Goal: Information Seeking & Learning: Learn about a topic

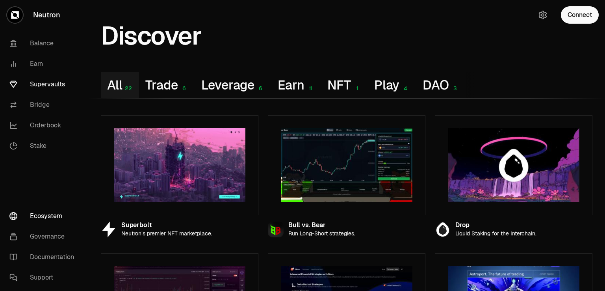
click at [52, 86] on link "Supervaults" at bounding box center [44, 84] width 82 height 20
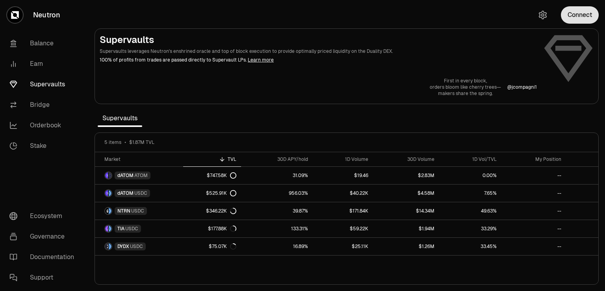
click at [581, 14] on button "Connect" at bounding box center [580, 14] width 38 height 17
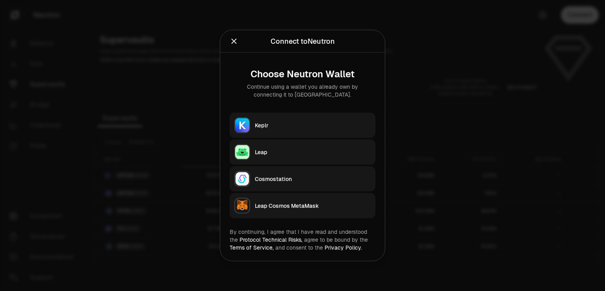
click at [268, 151] on div "Leap" at bounding box center [313, 152] width 116 height 8
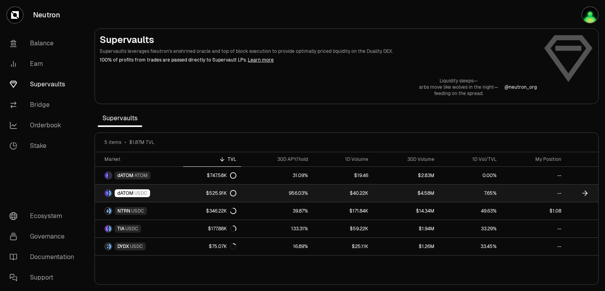
click at [325, 191] on link "$40.22K" at bounding box center [343, 192] width 61 height 17
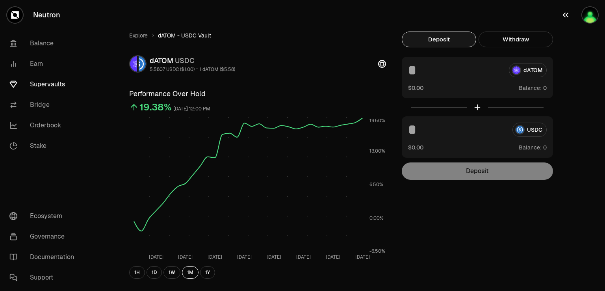
click at [589, 17] on img "button" at bounding box center [590, 15] width 16 height 16
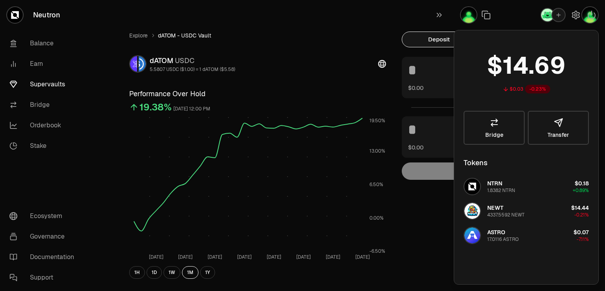
click at [331, 45] on div "Explore dATOM - USDC Vault dATOM USDC 5.5807 USDC ($1.00) = 1 dATOM ($5.58) Per…" at bounding box center [258, 255] width 276 height 447
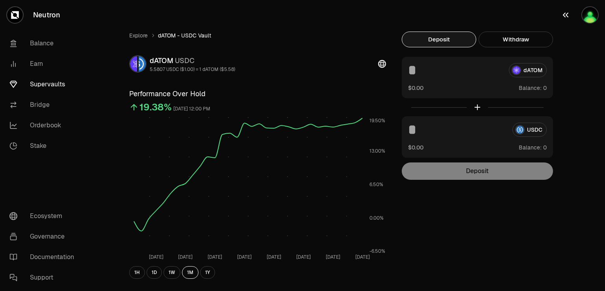
click at [587, 17] on img "button" at bounding box center [590, 15] width 16 height 16
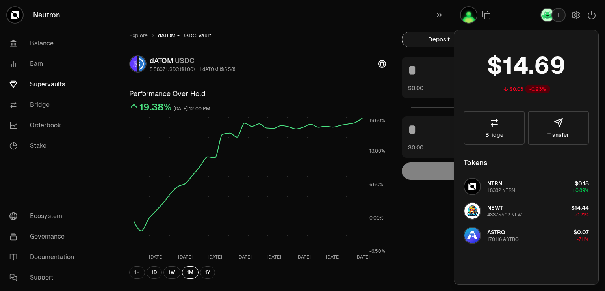
click at [313, 78] on div "Explore dATOM - USDC Vault dATOM USDC 5.5807 USDC ($1.00) = 1 dATOM ($5.58) Per…" at bounding box center [258, 255] width 276 height 447
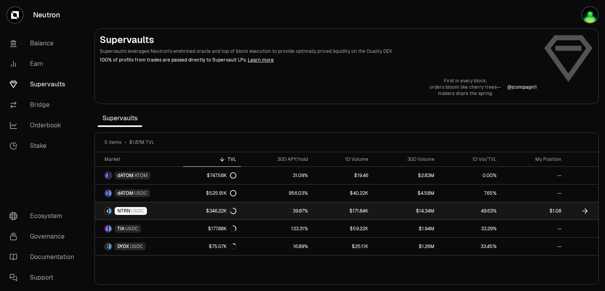
click at [518, 208] on link "$1.08" at bounding box center [533, 210] width 65 height 17
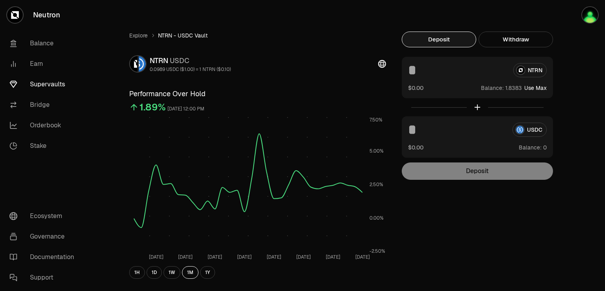
click at [533, 130] on div "USDC" at bounding box center [477, 130] width 139 height 14
drag, startPoint x: 542, startPoint y: 128, endPoint x: 531, endPoint y: 132, distance: 11.1
click at [531, 132] on div "USDC" at bounding box center [477, 130] width 139 height 14
click at [589, 22] on img "button" at bounding box center [590, 15] width 16 height 16
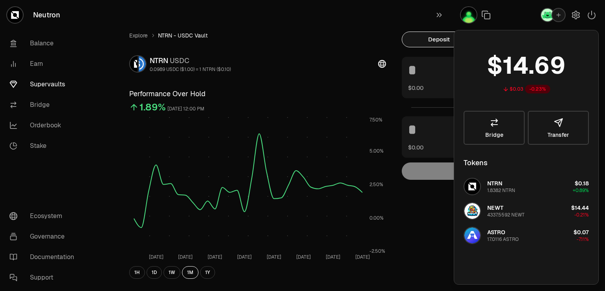
click at [502, 233] on span "ASTRO" at bounding box center [496, 231] width 18 height 7
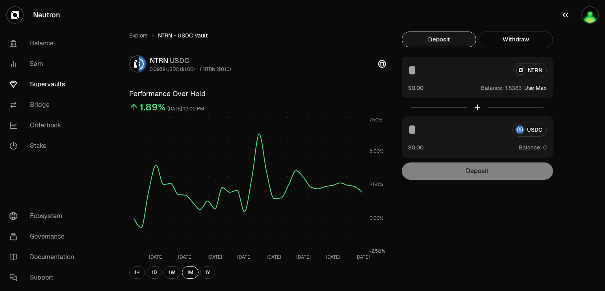
click at [589, 13] on img "button" at bounding box center [590, 15] width 16 height 16
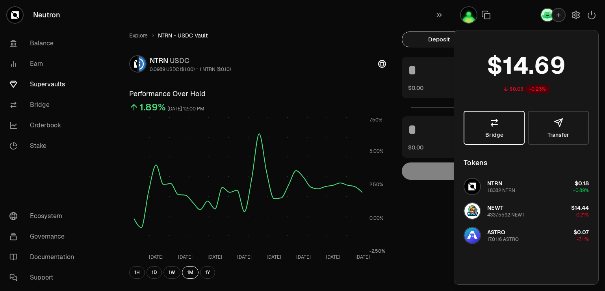
click at [496, 119] on icon at bounding box center [494, 122] width 6 height 7
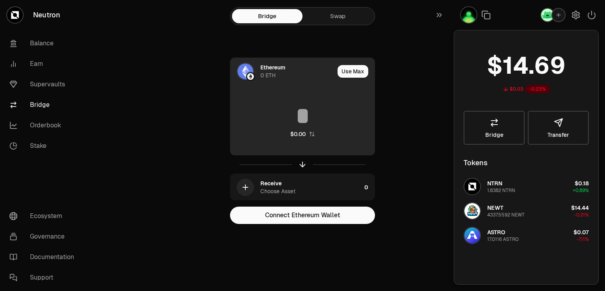
click at [245, 71] on img at bounding box center [246, 71] width 16 height 16
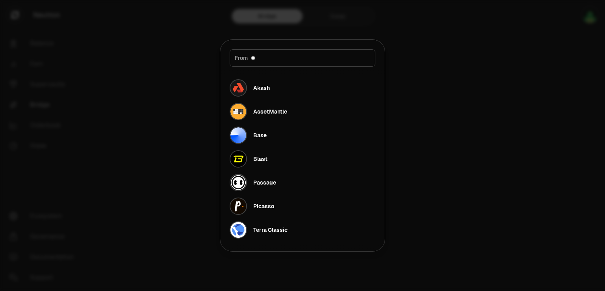
type input "*"
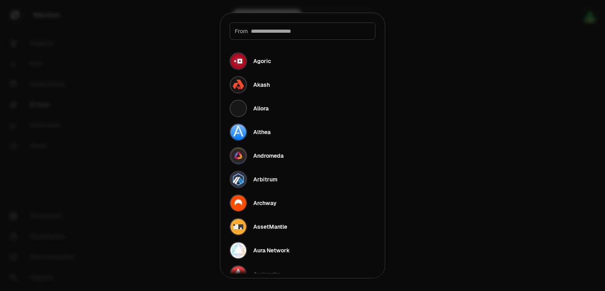
click at [448, 121] on div at bounding box center [302, 145] width 605 height 291
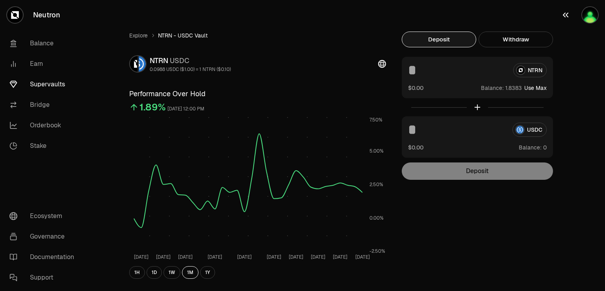
click at [589, 16] on img "button" at bounding box center [590, 15] width 16 height 16
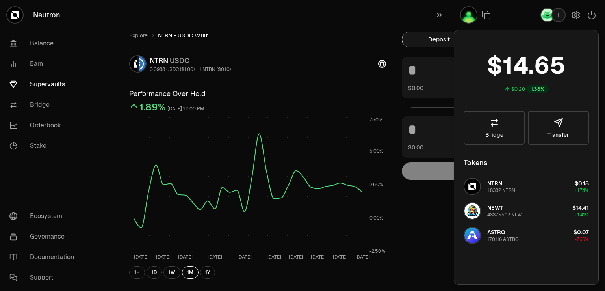
click at [482, 234] on div "ASTRO 17.0116 ASTRO" at bounding box center [491, 235] width 55 height 17
